Goal: Information Seeking & Learning: Learn about a topic

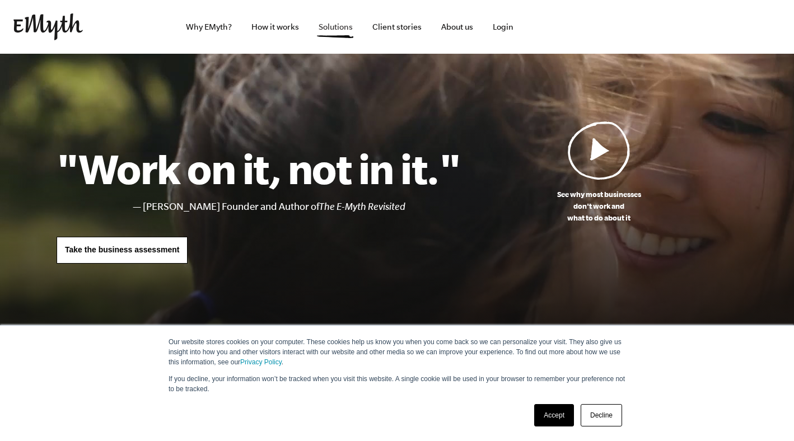
click at [347, 27] on link "Solutions" at bounding box center [336, 27] width 52 height 54
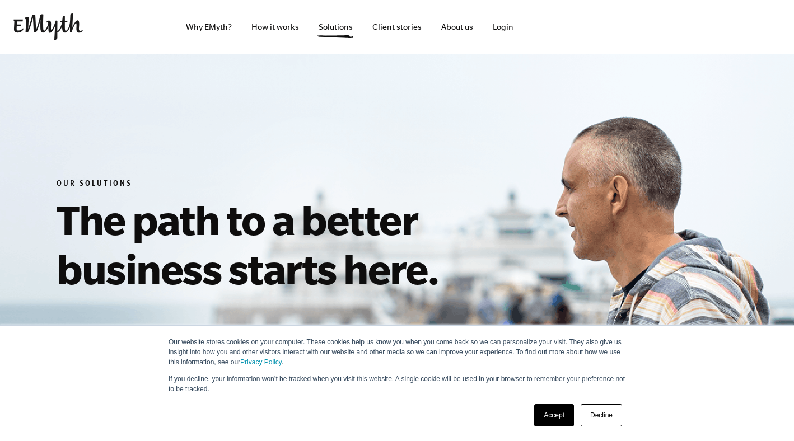
click at [553, 411] on link "Accept" at bounding box center [554, 415] width 40 height 22
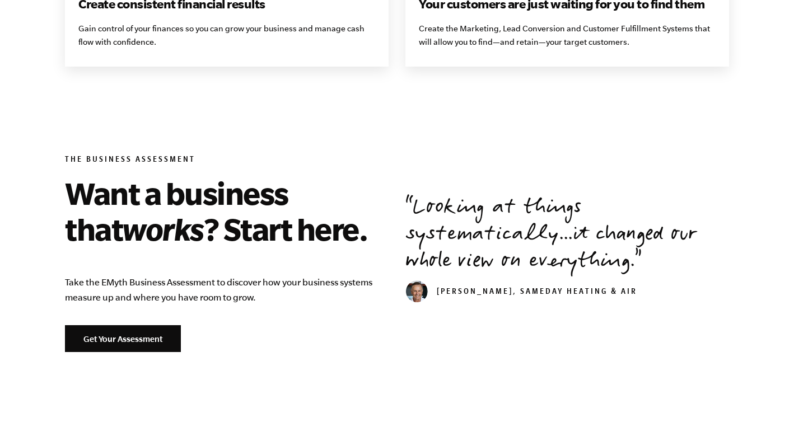
scroll to position [1250, 0]
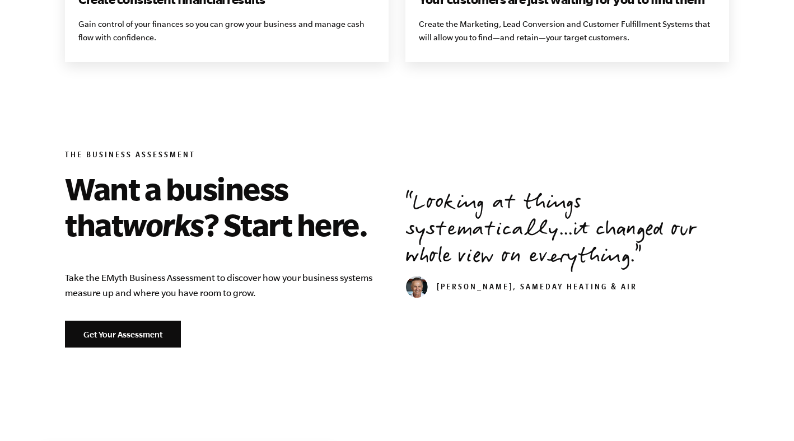
click at [541, 161] on div "The Business Assessment Want a business that works ? Start here. Take the EMyth…" at bounding box center [397, 249] width 681 height 214
